Goal: Check status: Check status

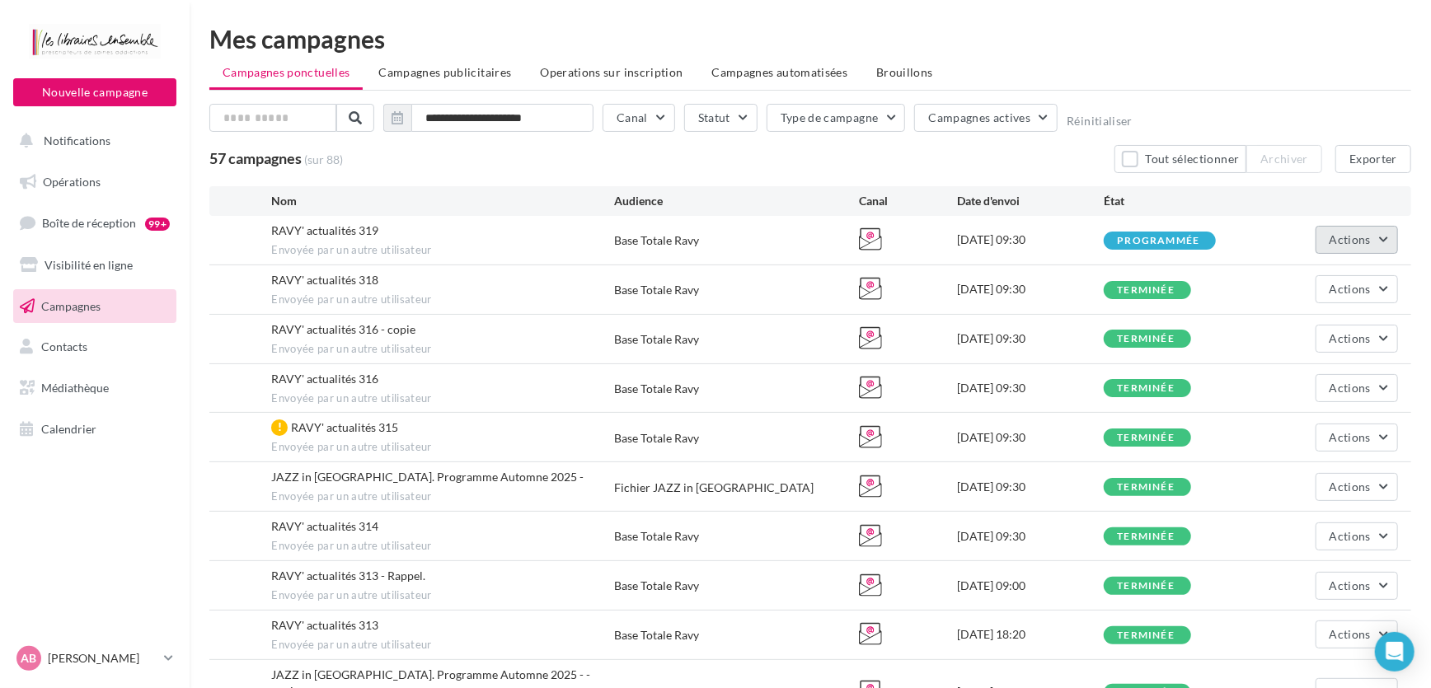
click at [1379, 229] on button "Actions" at bounding box center [1356, 240] width 82 height 28
click at [1319, 280] on button "Voir les résultats" at bounding box center [1315, 278] width 165 height 43
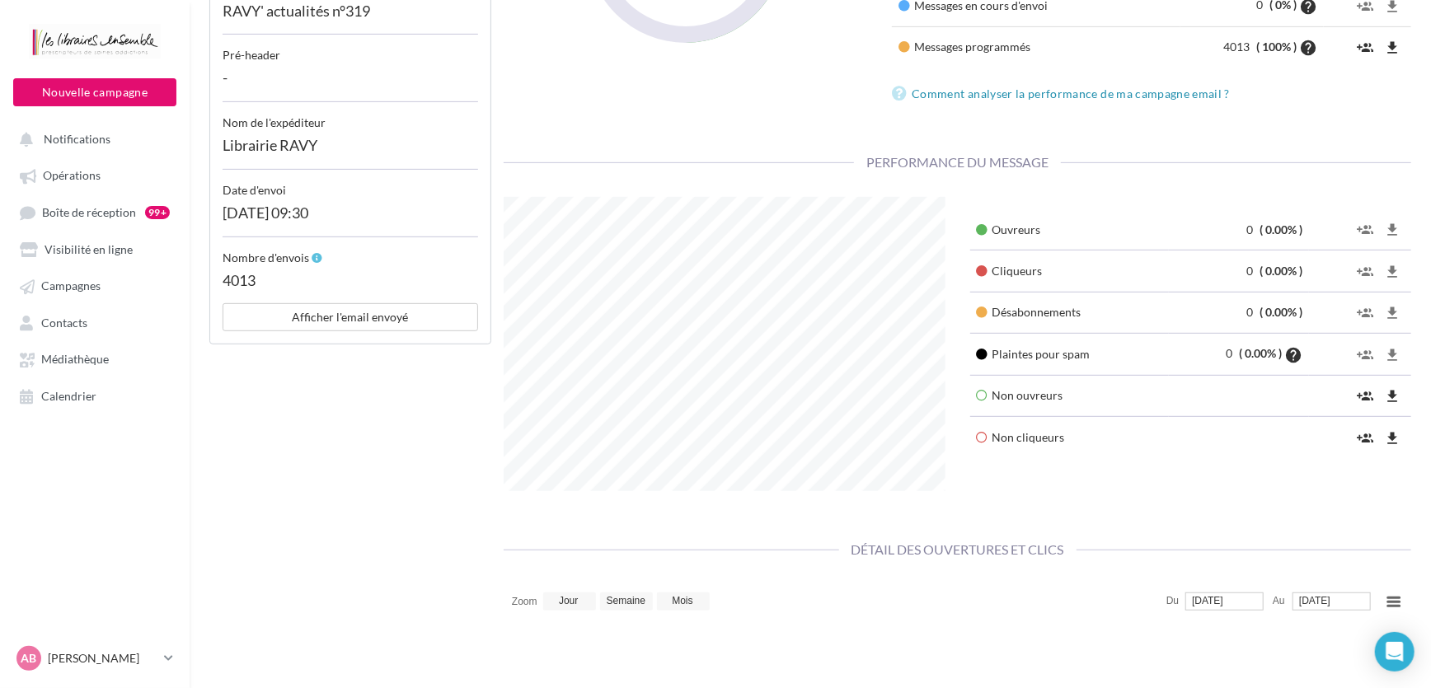
scroll to position [449, 0]
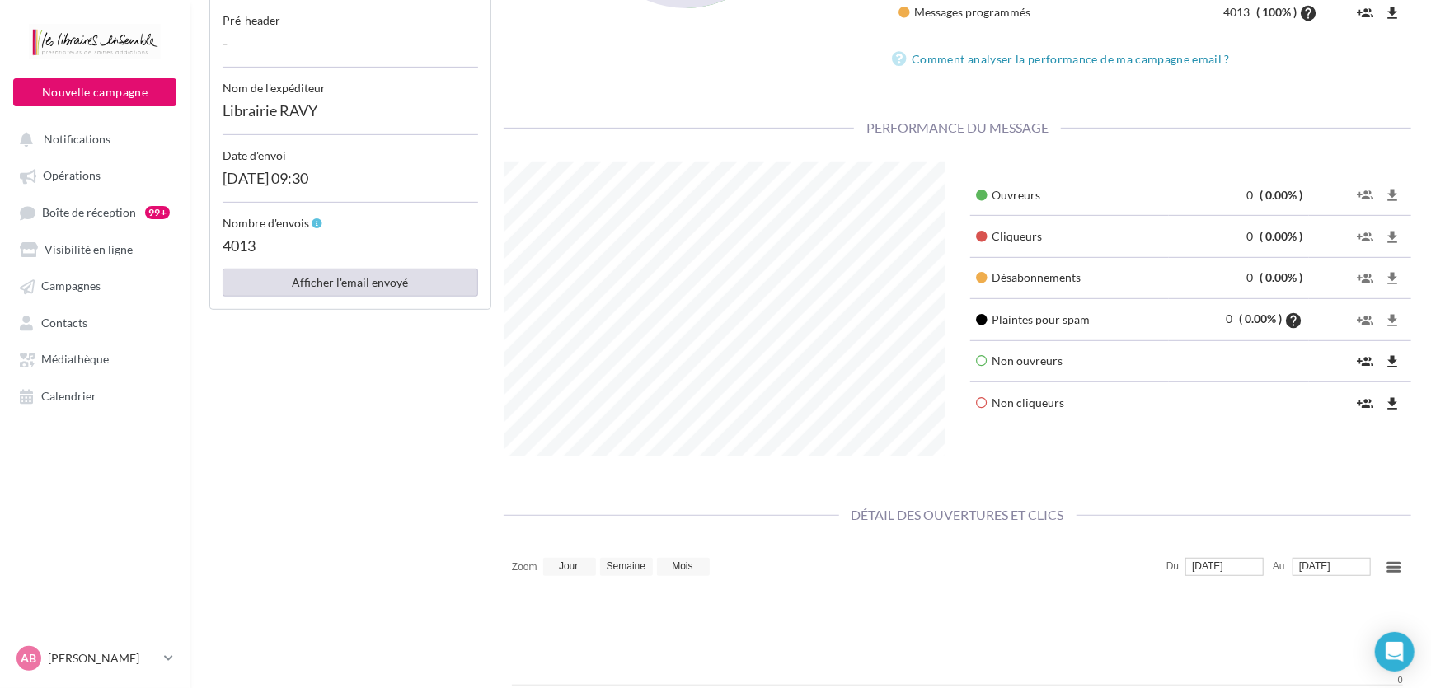
click at [413, 288] on button "Afficher l'email envoyé" at bounding box center [351, 283] width 256 height 28
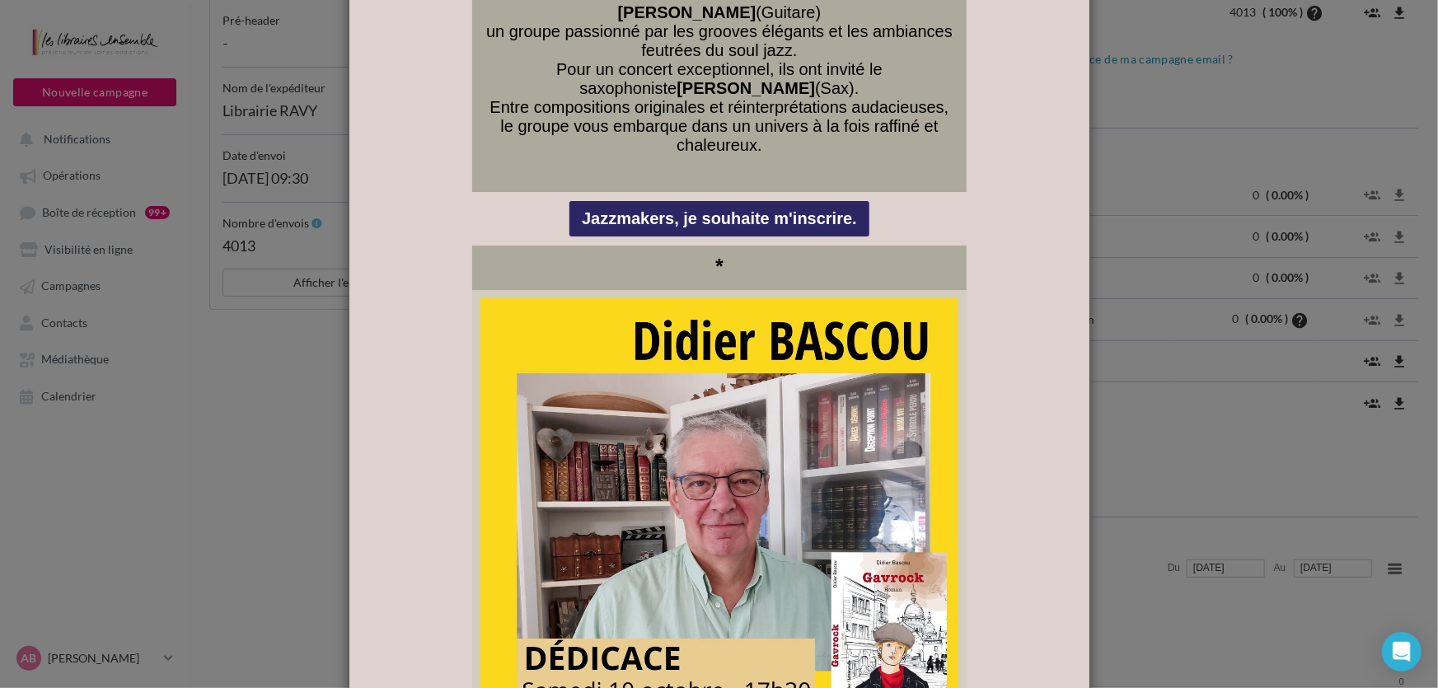
scroll to position [2922, 0]
